Goal: Task Accomplishment & Management: Manage account settings

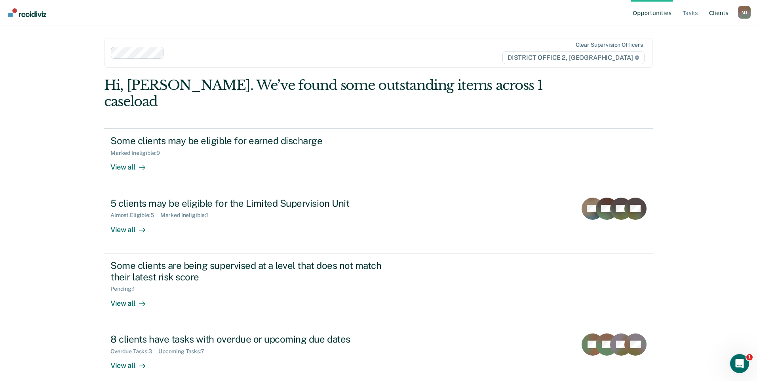
click at [719, 13] on link "Client s" at bounding box center [719, 12] width 23 height 25
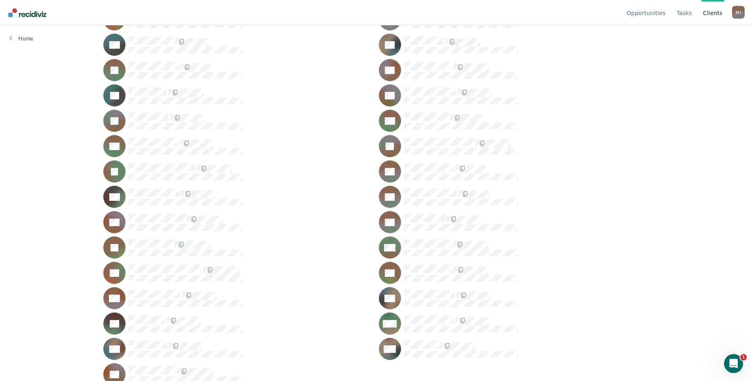
scroll to position [378, 0]
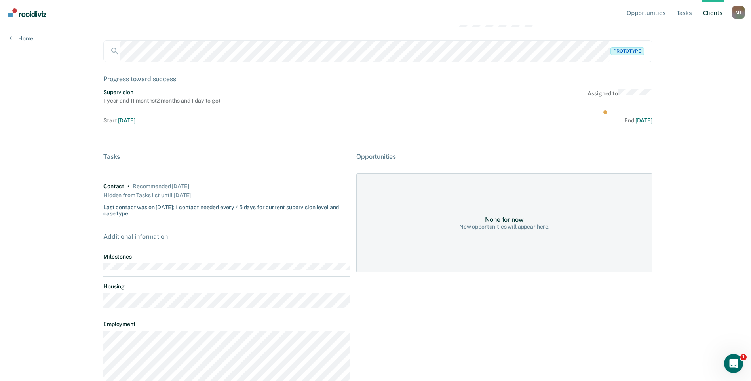
scroll to position [71, 0]
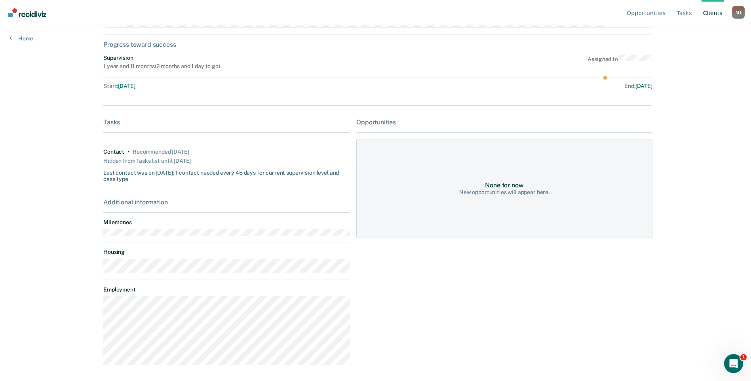
click at [137, 44] on div "Progress toward success" at bounding box center [377, 45] width 549 height 8
click at [685, 15] on link "Tasks" at bounding box center [684, 12] width 19 height 25
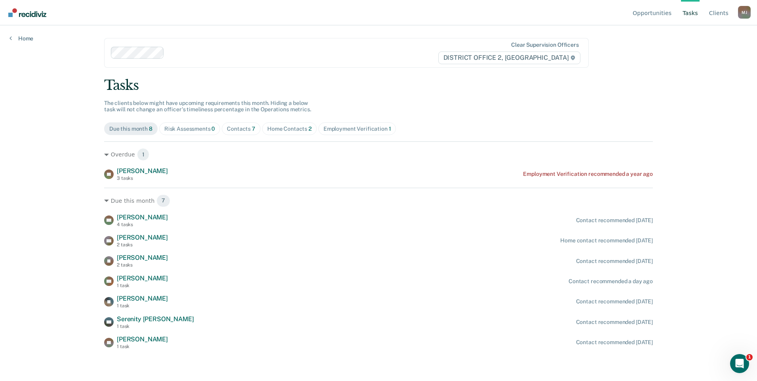
click at [241, 130] on div "Contacts 7" at bounding box center [241, 129] width 29 height 7
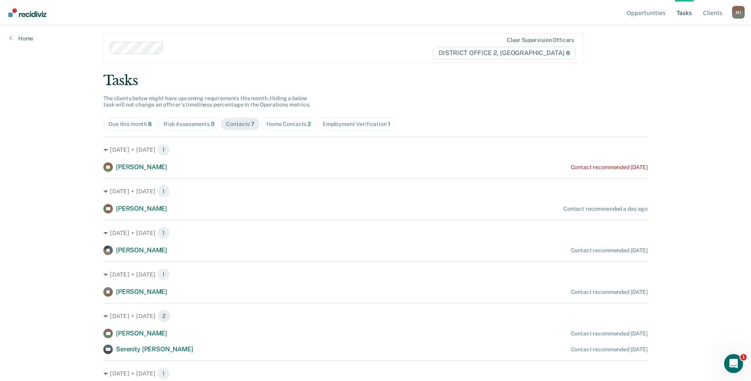
scroll to position [19, 0]
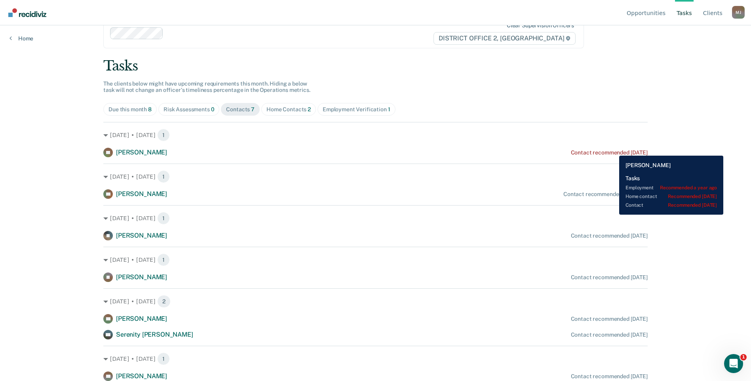
click at [613, 150] on div "Contact recommended [DATE]" at bounding box center [609, 152] width 77 height 7
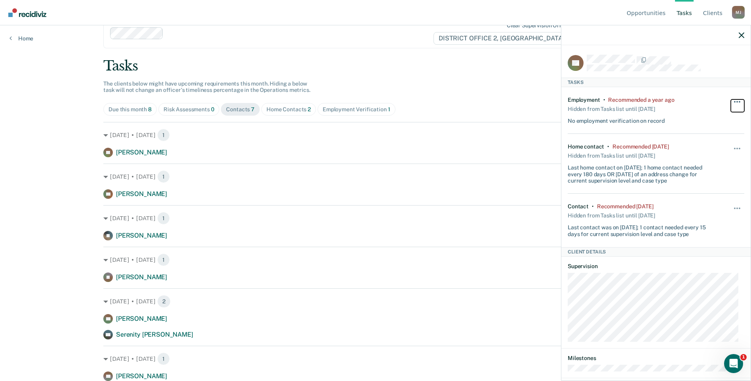
click at [731, 103] on button "button" at bounding box center [737, 105] width 13 height 13
click at [681, 99] on div "Employment • Recommended a year ago Hidden from Tasks list until [DATE] No empl…" at bounding box center [641, 111] width 147 height 28
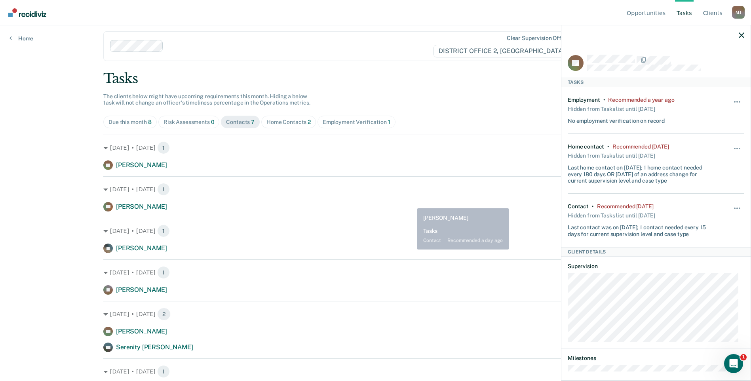
scroll to position [0, 0]
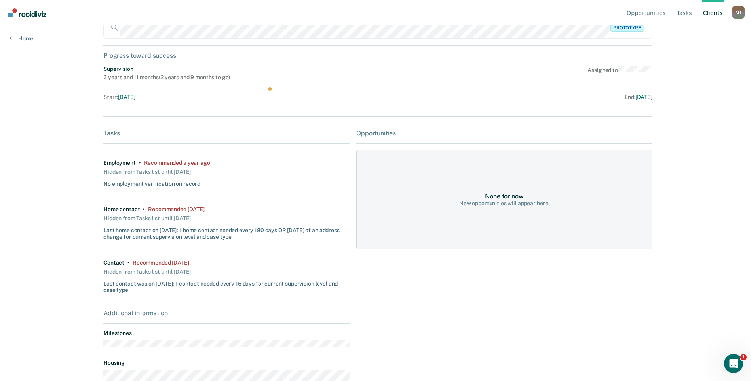
scroll to position [117, 0]
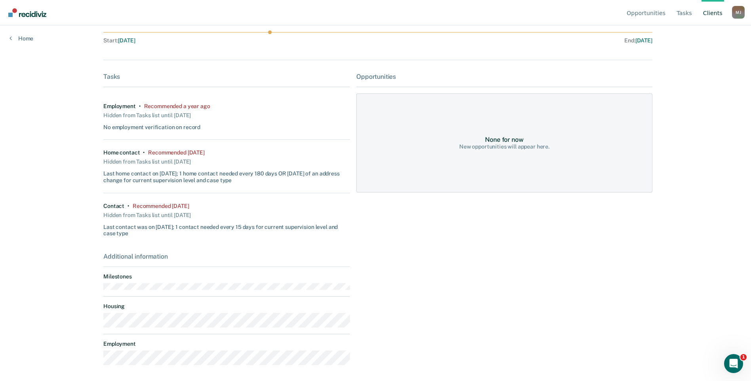
click at [117, 99] on div "Employment • Recommended a year ago Hidden from Tasks list until [DATE] No empl…" at bounding box center [226, 116] width 247 height 47
click at [118, 106] on div "Employment" at bounding box center [119, 106] width 32 height 7
click at [117, 344] on dt "Employment" at bounding box center [226, 344] width 247 height 7
drag, startPoint x: 114, startPoint y: 350, endPoint x: 169, endPoint y: 345, distance: 54.4
click at [169, 345] on dt "Employment" at bounding box center [226, 344] width 247 height 7
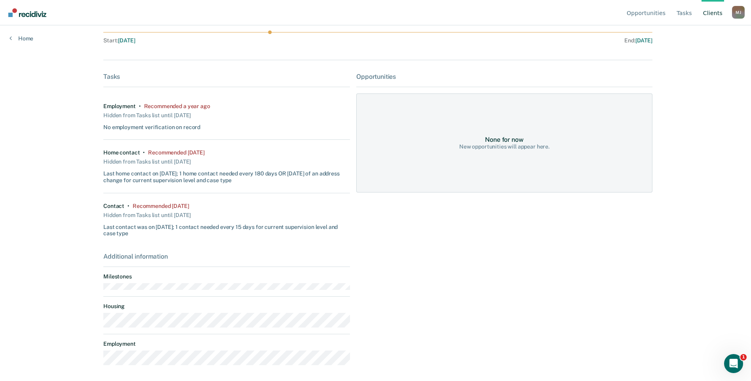
click at [182, 205] on div "Recommended [DATE]" at bounding box center [161, 206] width 56 height 7
click at [121, 207] on div "Contact" at bounding box center [113, 206] width 21 height 7
click at [113, 209] on div "Contact • Recommended [DATE] Hidden from Tasks list until [DATE] Last contact w…" at bounding box center [226, 220] width 247 height 34
drag, startPoint x: 113, startPoint y: 209, endPoint x: 130, endPoint y: 227, distance: 24.6
click at [130, 227] on div "Last contact was on [DATE]; 1 contact needed every 15 days for current supervis…" at bounding box center [226, 229] width 247 height 17
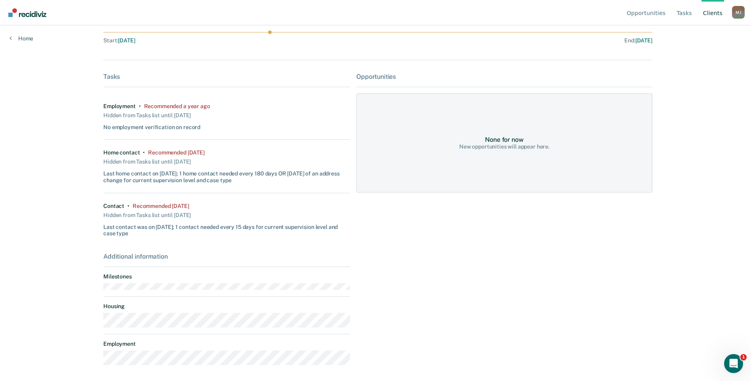
drag, startPoint x: 130, startPoint y: 227, endPoint x: 256, endPoint y: 240, distance: 126.7
click at [256, 240] on div "Contact • Recommended [DATE] Hidden from Tasks list until [DATE] Last contact w…" at bounding box center [226, 219] width 247 height 53
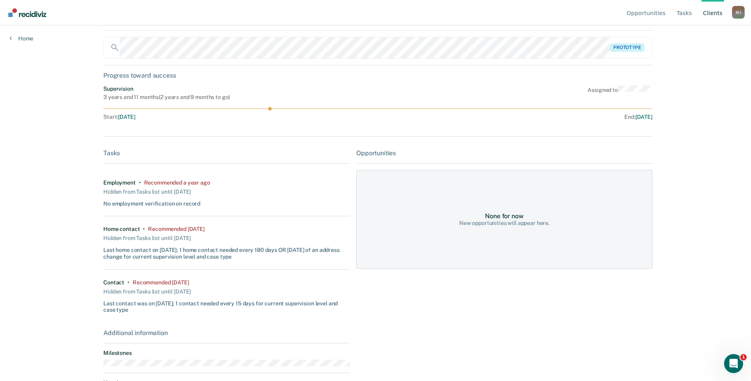
scroll to position [0, 0]
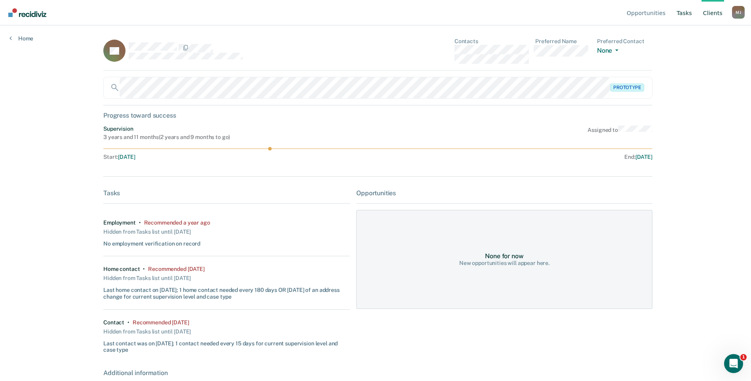
click at [679, 12] on link "Tasks" at bounding box center [684, 12] width 19 height 25
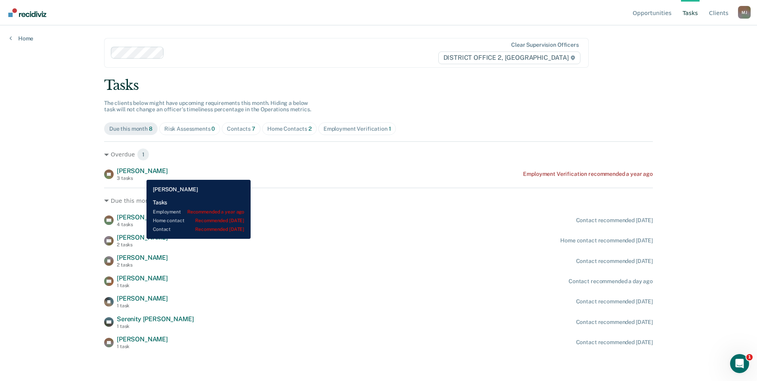
click at [141, 174] on span "[PERSON_NAME]" at bounding box center [142, 171] width 51 height 8
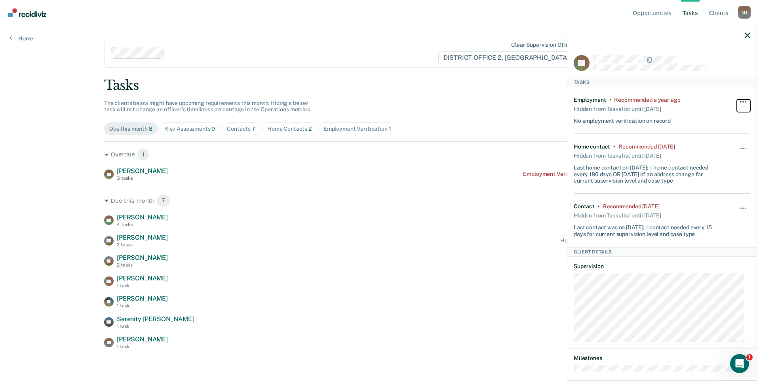
click at [745, 101] on span "button" at bounding box center [746, 102] width 2 height 2
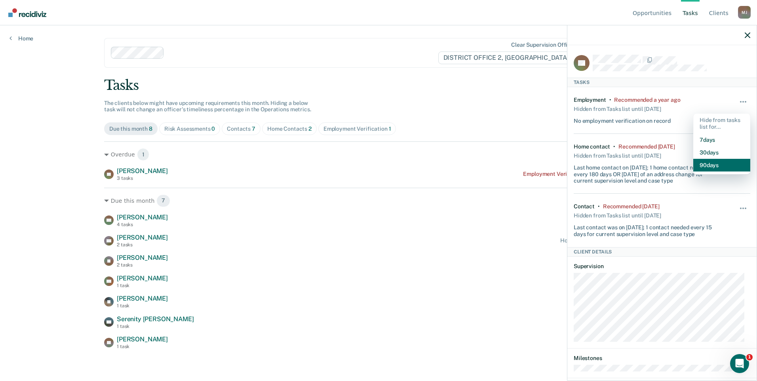
click at [710, 165] on button "90 days" at bounding box center [721, 165] width 57 height 13
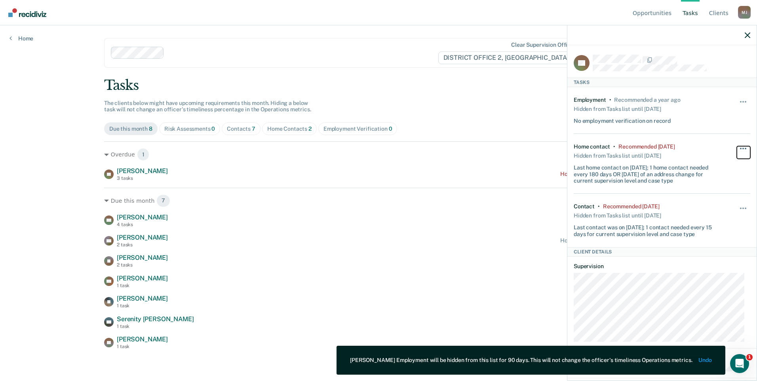
click at [738, 146] on button "button" at bounding box center [743, 152] width 13 height 13
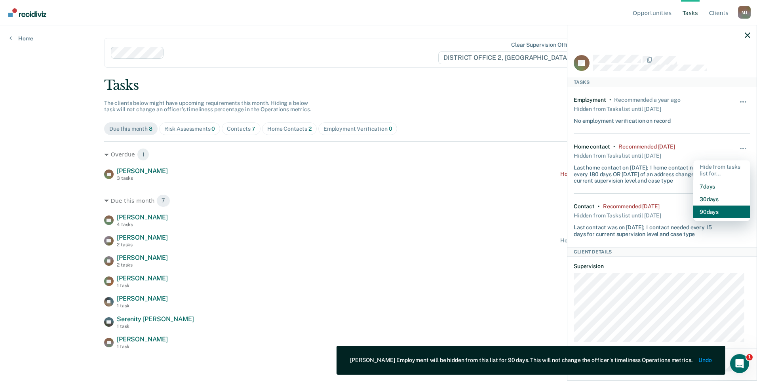
click at [710, 212] on button "90 days" at bounding box center [721, 212] width 57 height 13
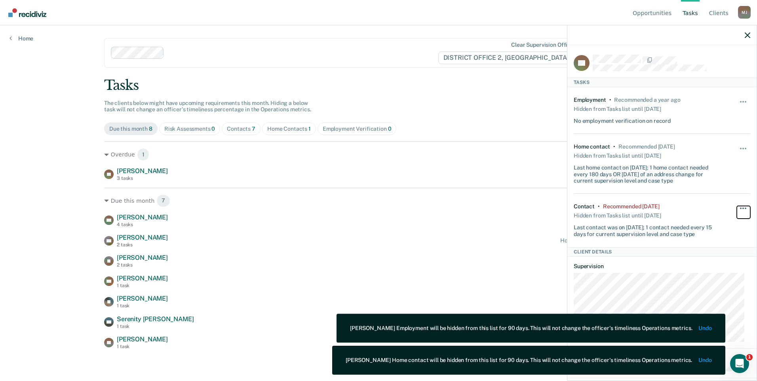
click at [737, 206] on button "button" at bounding box center [743, 212] width 13 height 13
click at [712, 273] on button "90 days" at bounding box center [721, 271] width 57 height 13
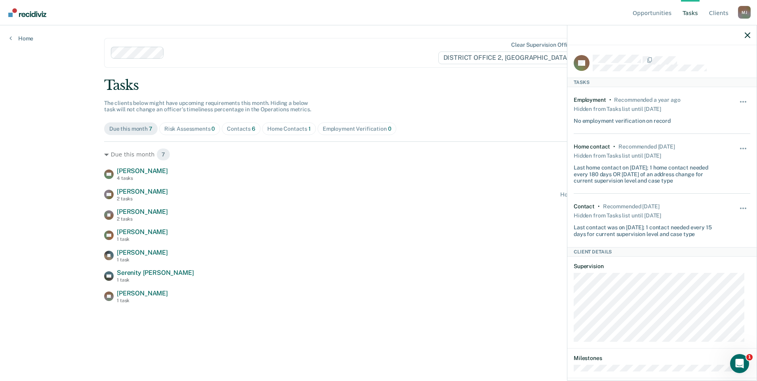
click at [689, 14] on link "Tasks" at bounding box center [690, 12] width 19 height 25
click at [724, 11] on link "Client s" at bounding box center [719, 12] width 23 height 25
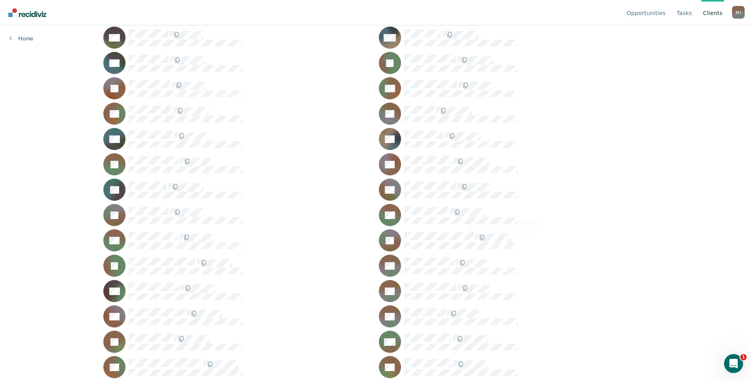
scroll to position [317, 0]
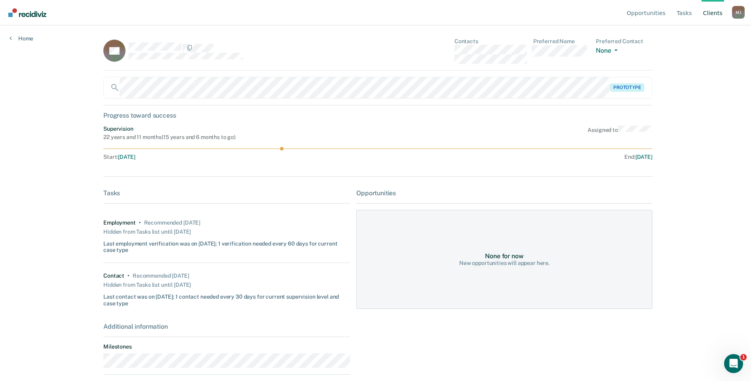
click at [715, 11] on link "Client s" at bounding box center [713, 12] width 23 height 25
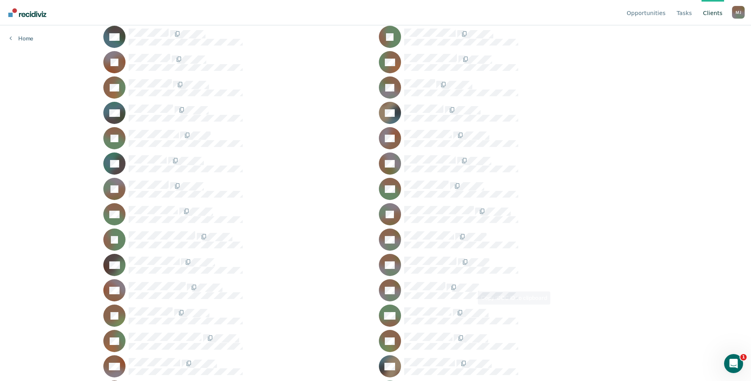
scroll to position [317, 0]
